Goal: Navigation & Orientation: Find specific page/section

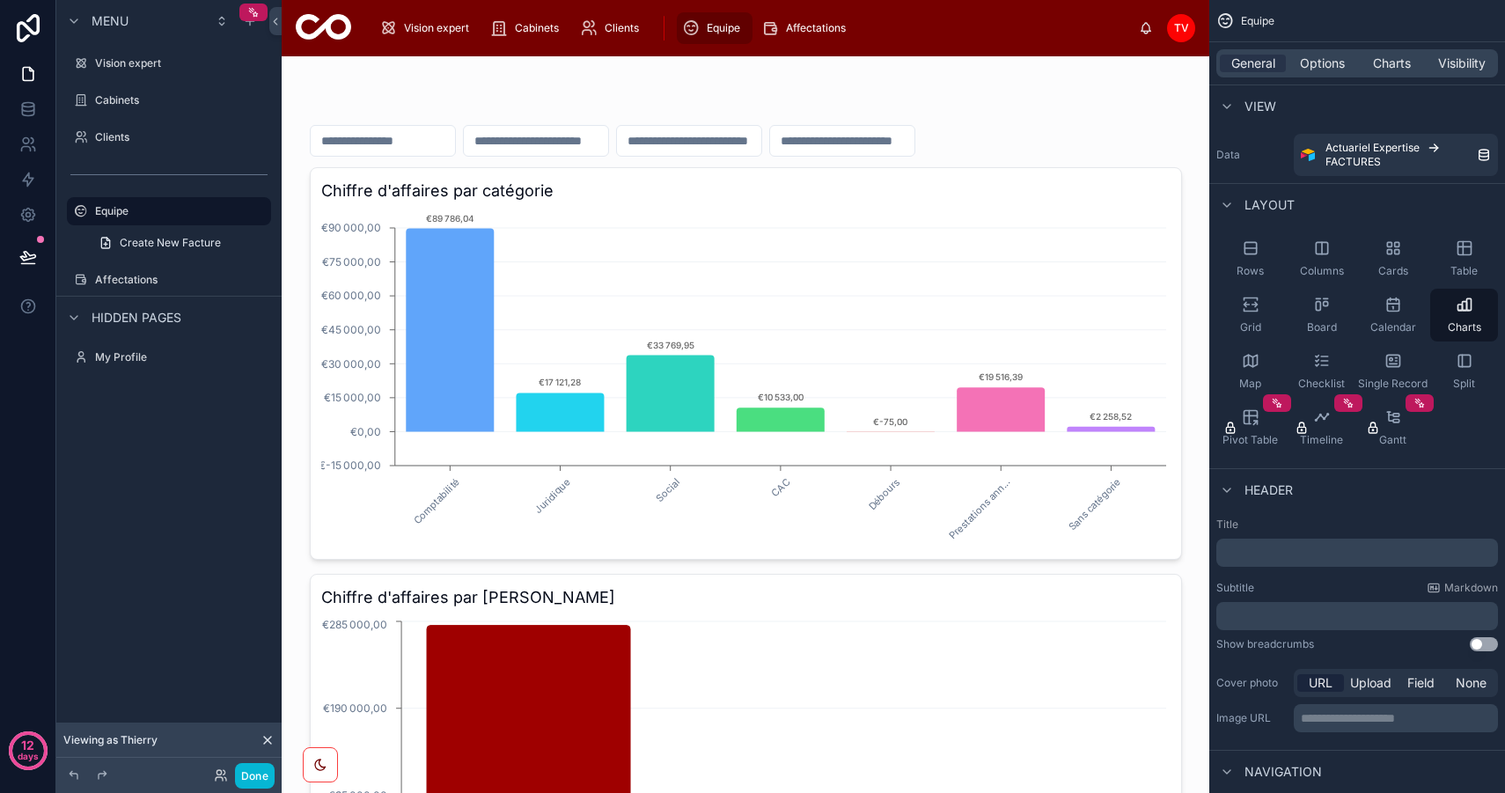
click at [313, 762] on icon at bounding box center [320, 765] width 14 height 14
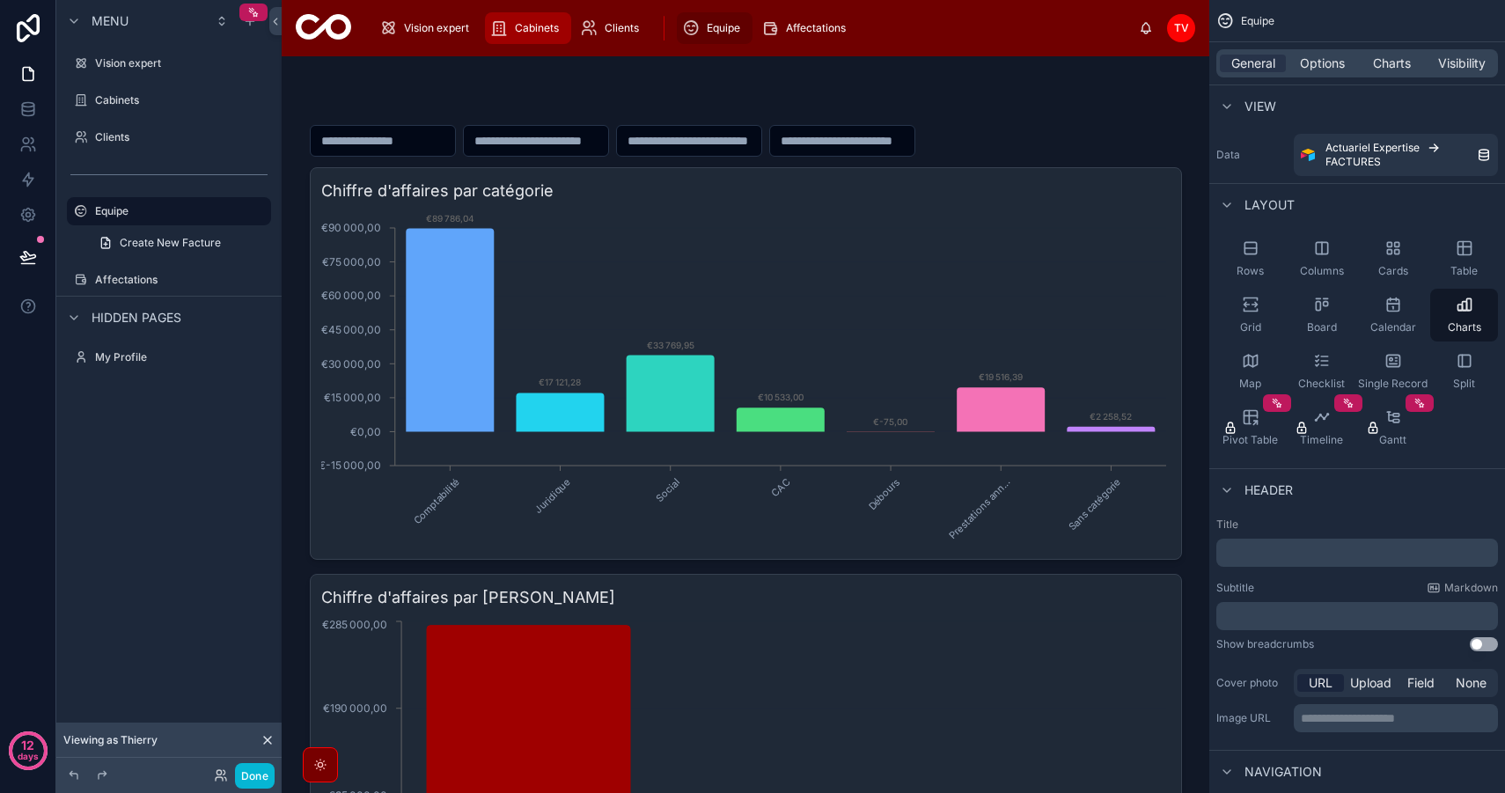
click at [512, 22] on div "Cabinets" at bounding box center [528, 28] width 76 height 28
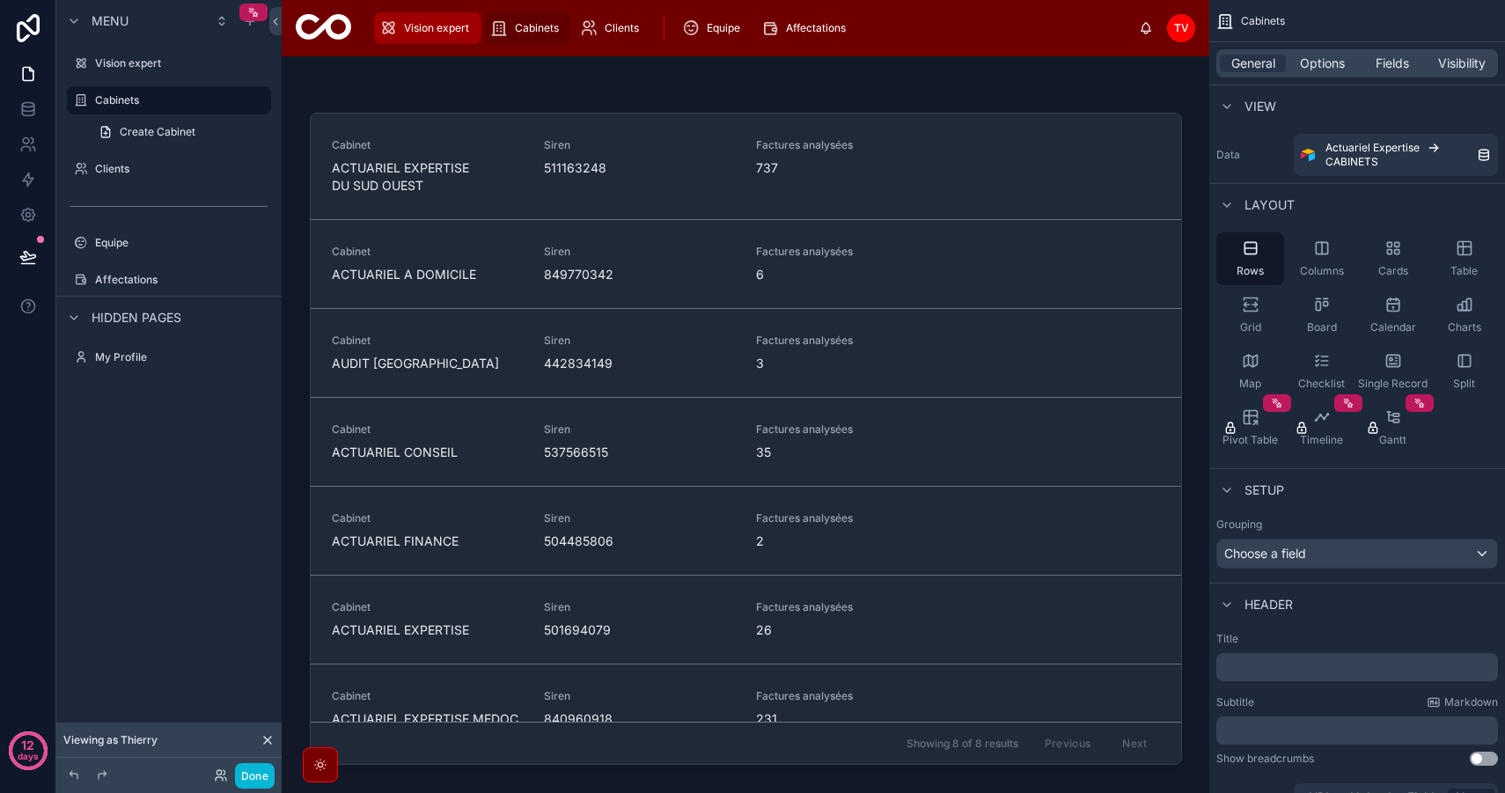
click at [410, 36] on div "Vision expert" at bounding box center [427, 28] width 97 height 28
